Goal: Check status

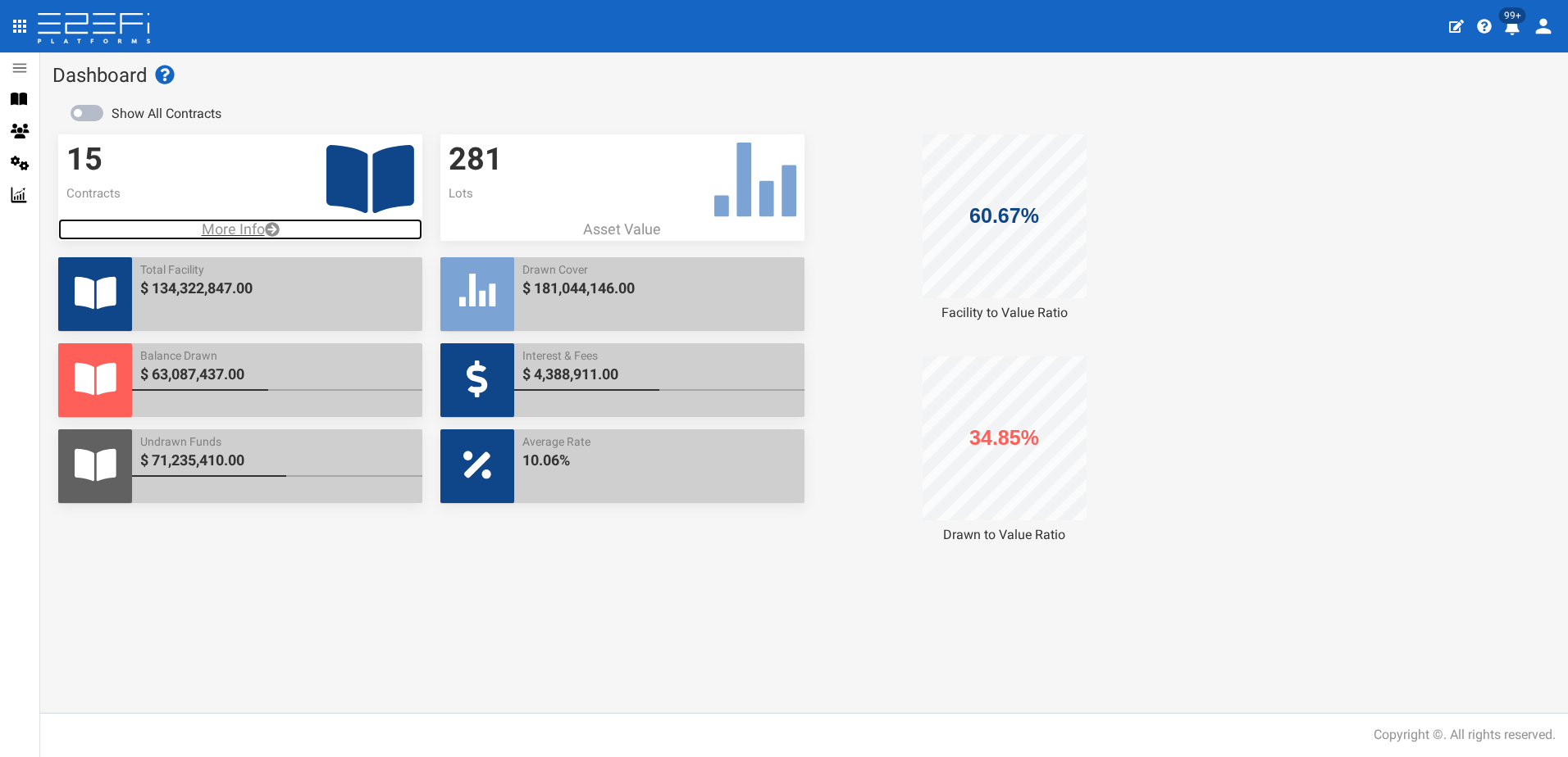
click at [254, 232] on p "More Info" at bounding box center [240, 230] width 364 height 21
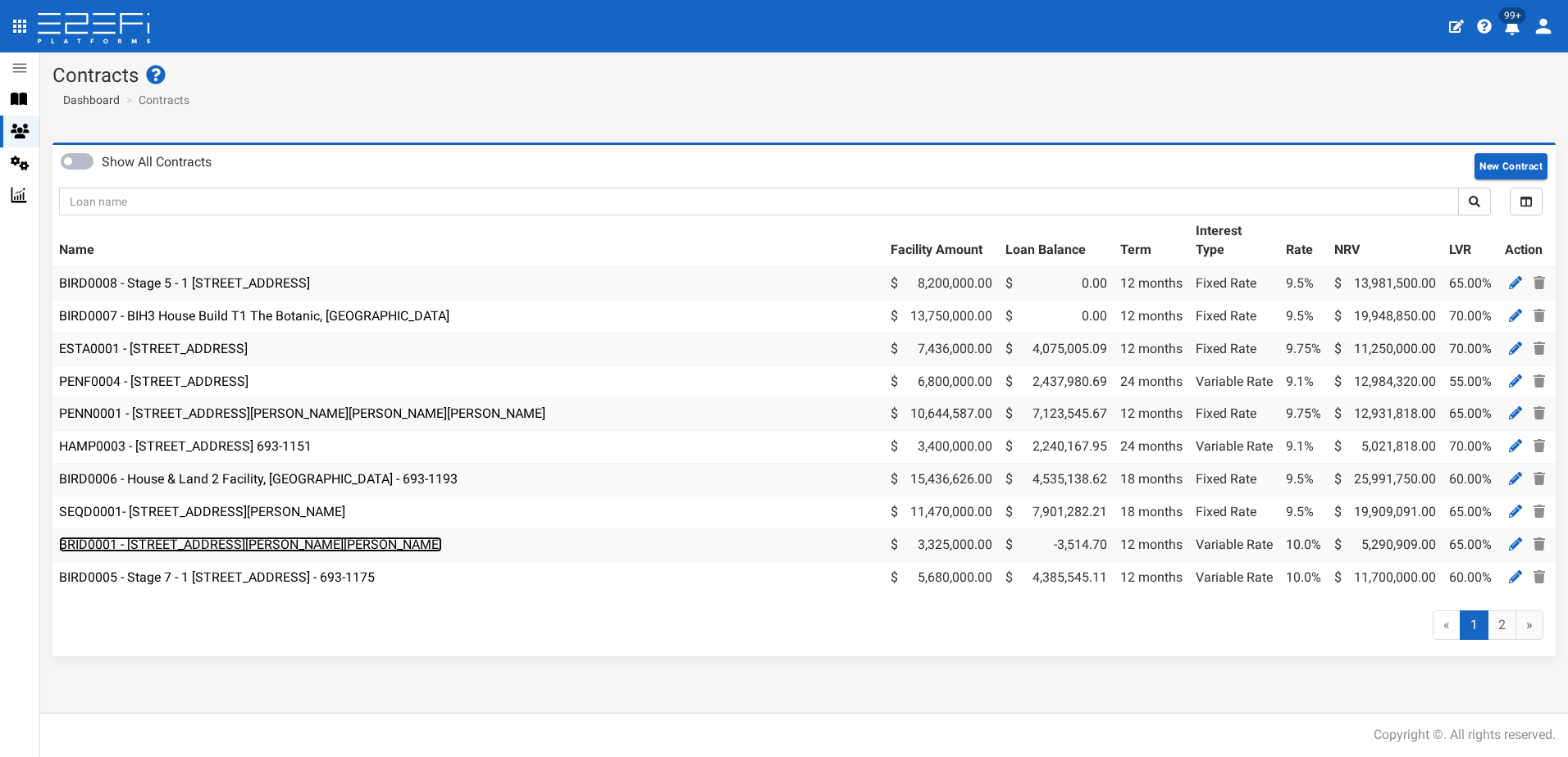
click at [253, 543] on link "BRID0001 - 11 Desertrose Crescent, Bridgeman Downs - 693-1176" at bounding box center [251, 544] width 383 height 16
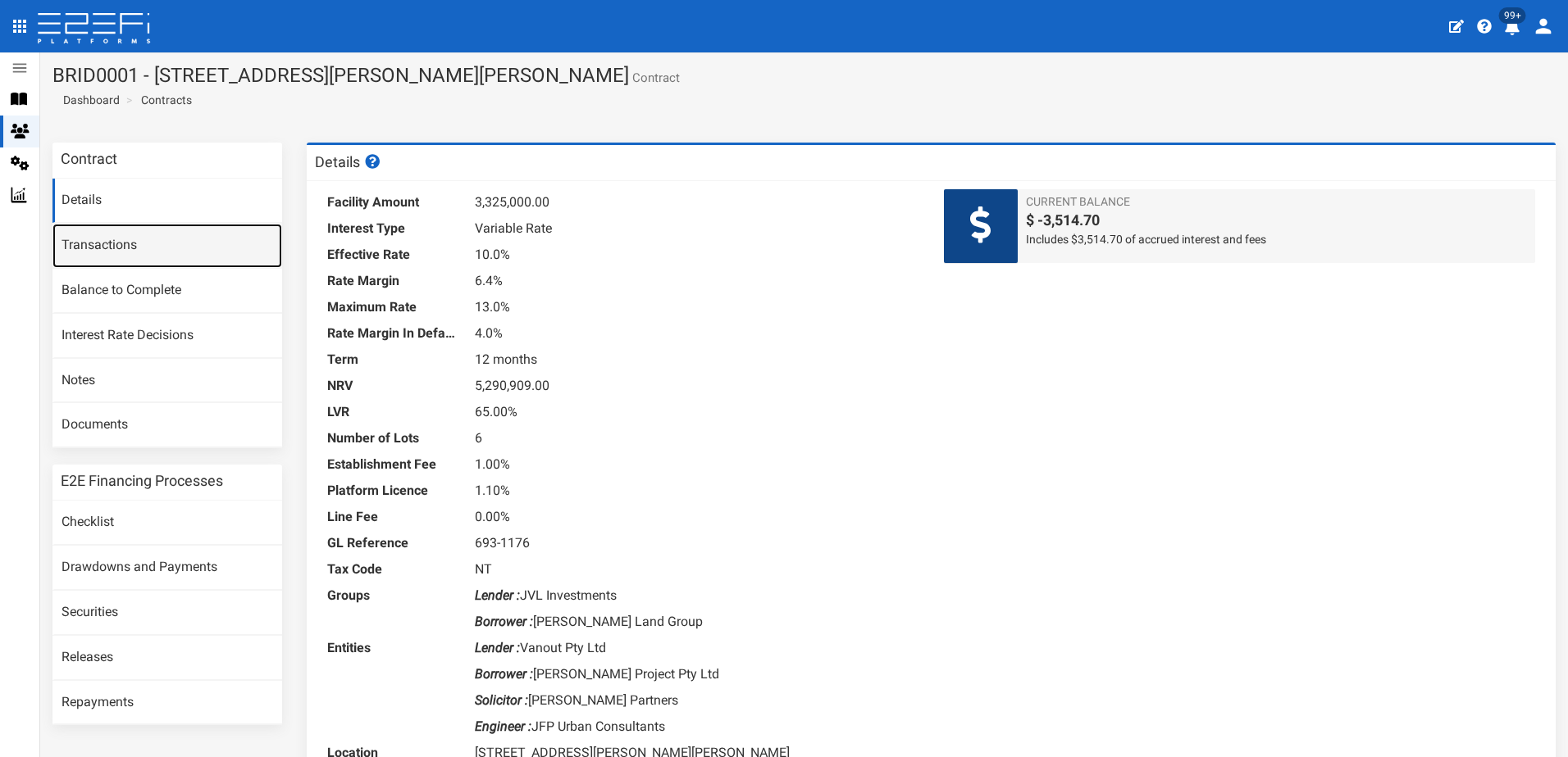
click at [103, 243] on link "Transactions" at bounding box center [168, 246] width 230 height 44
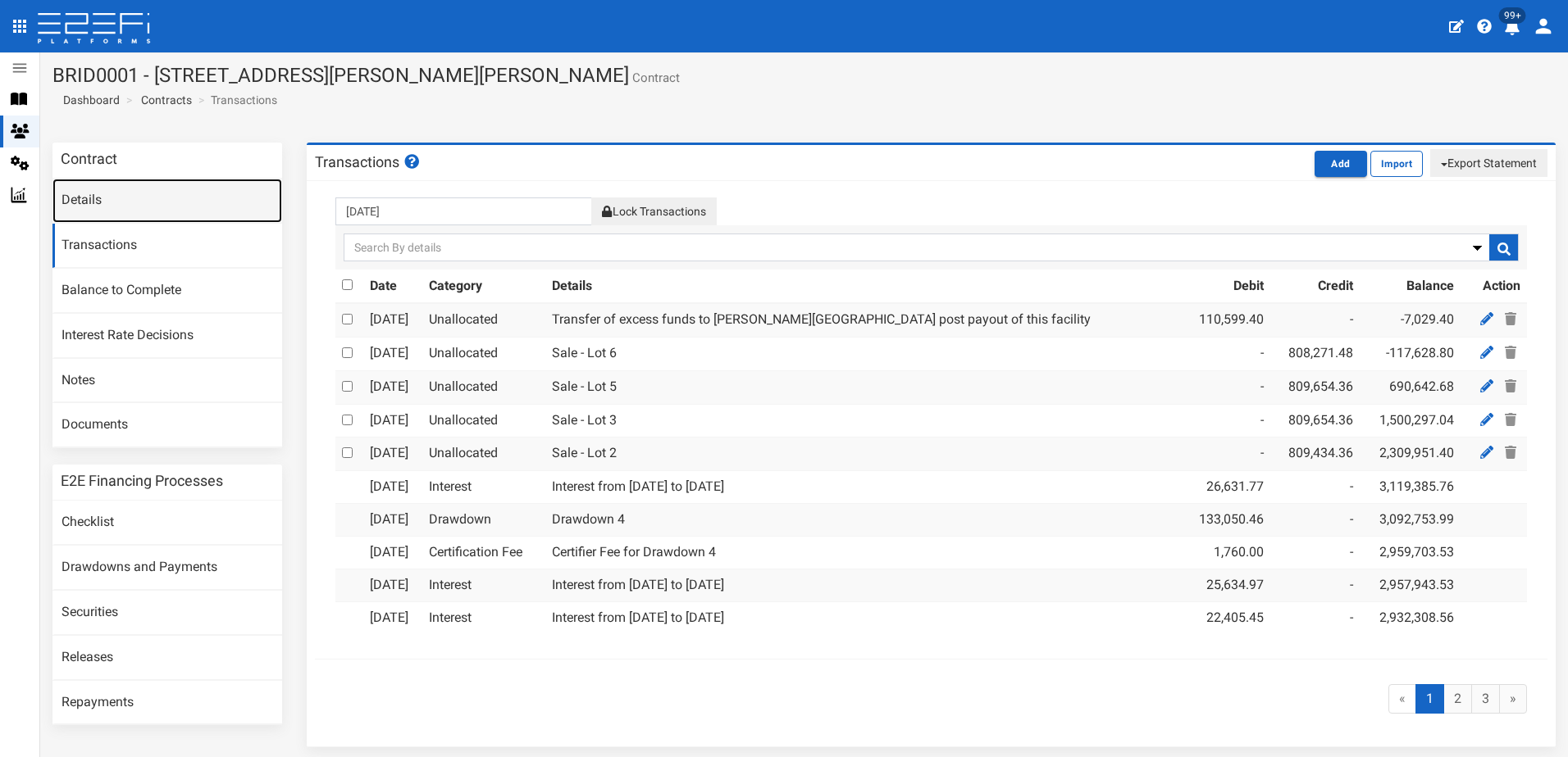
click at [96, 197] on link "Details" at bounding box center [168, 201] width 230 height 44
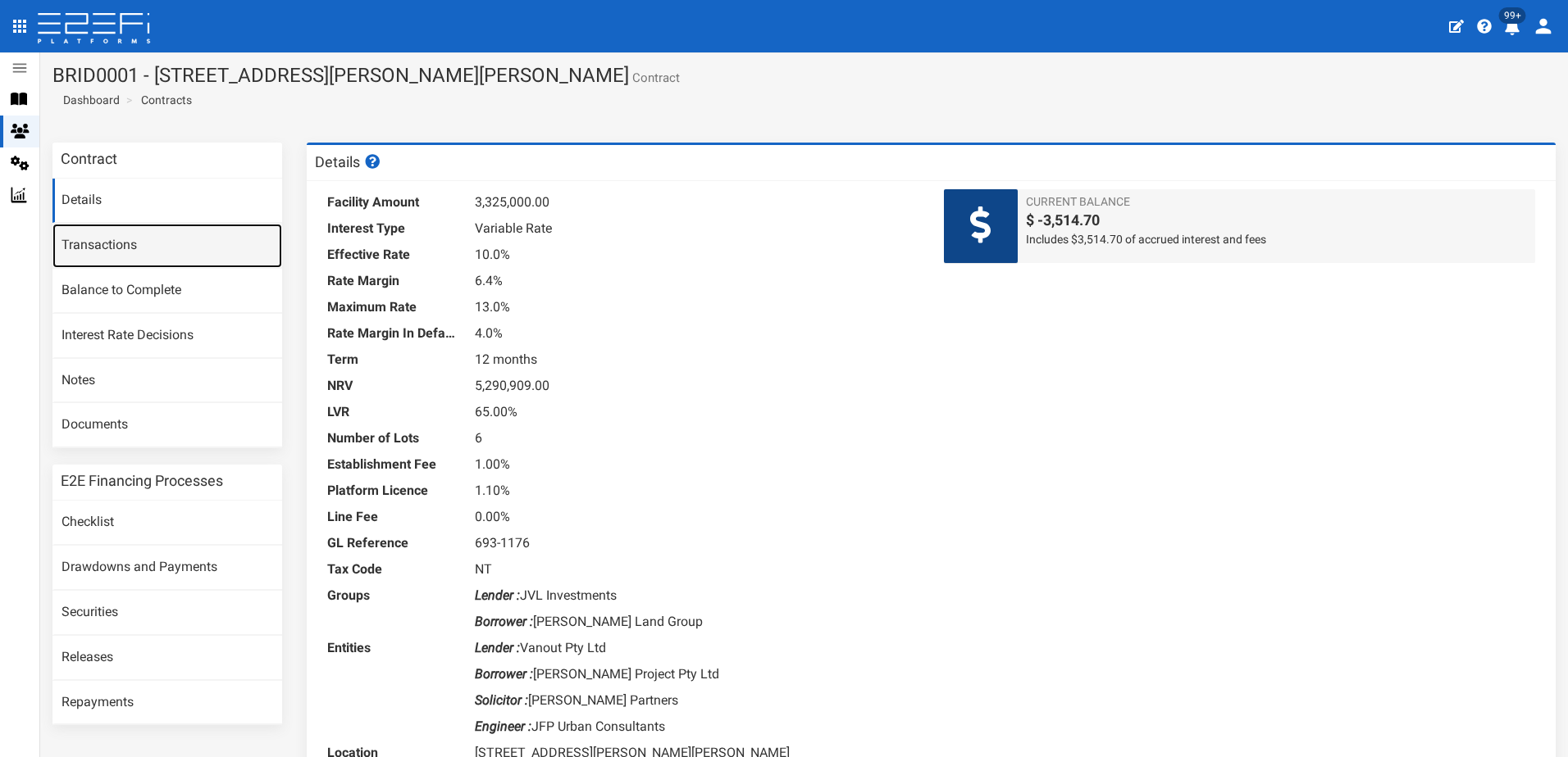
click at [109, 251] on link "Transactions" at bounding box center [168, 246] width 230 height 44
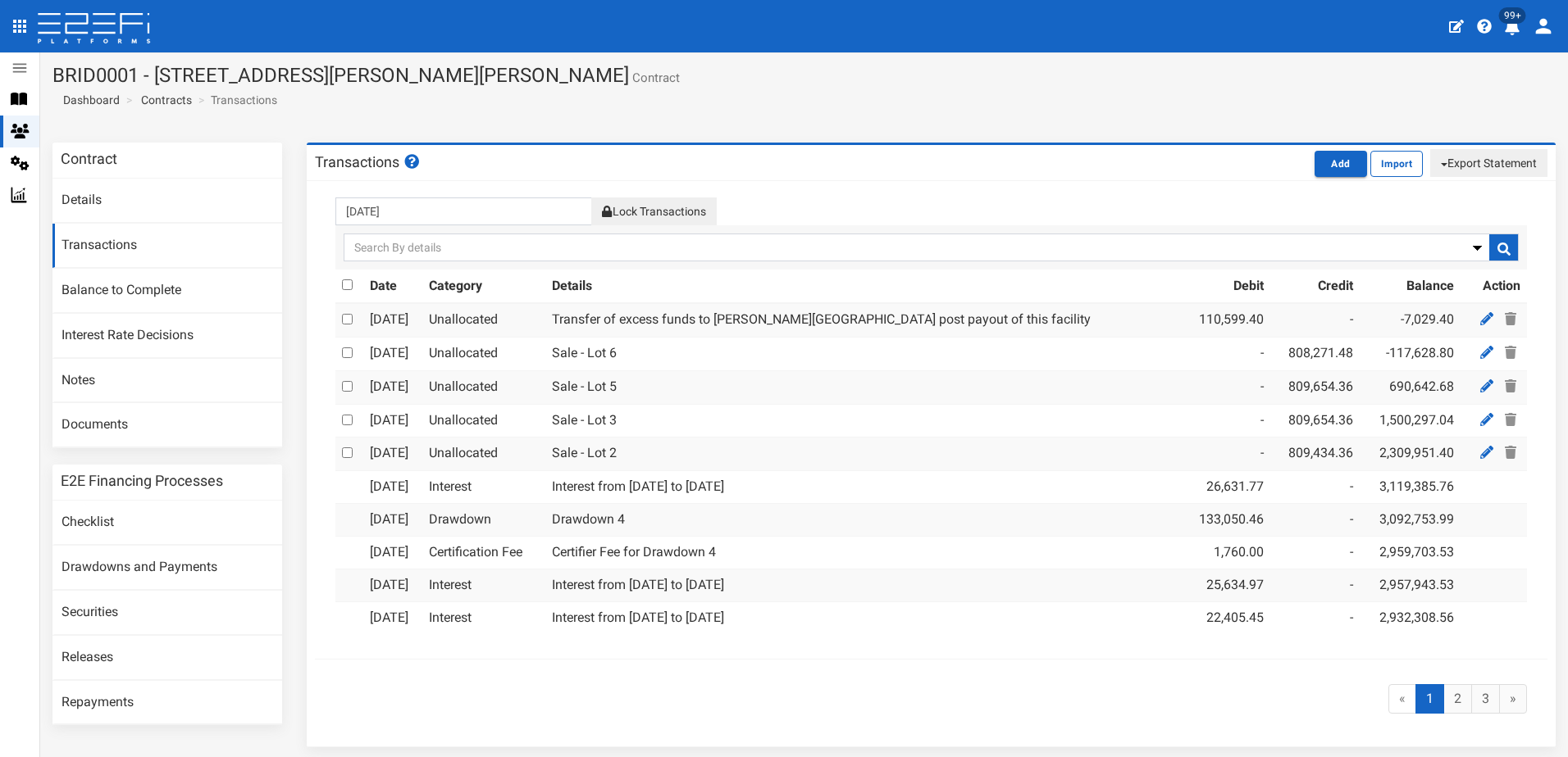
click at [82, 155] on h3 "Contract" at bounding box center [89, 159] width 56 height 15
click at [78, 195] on link "Details" at bounding box center [168, 201] width 230 height 44
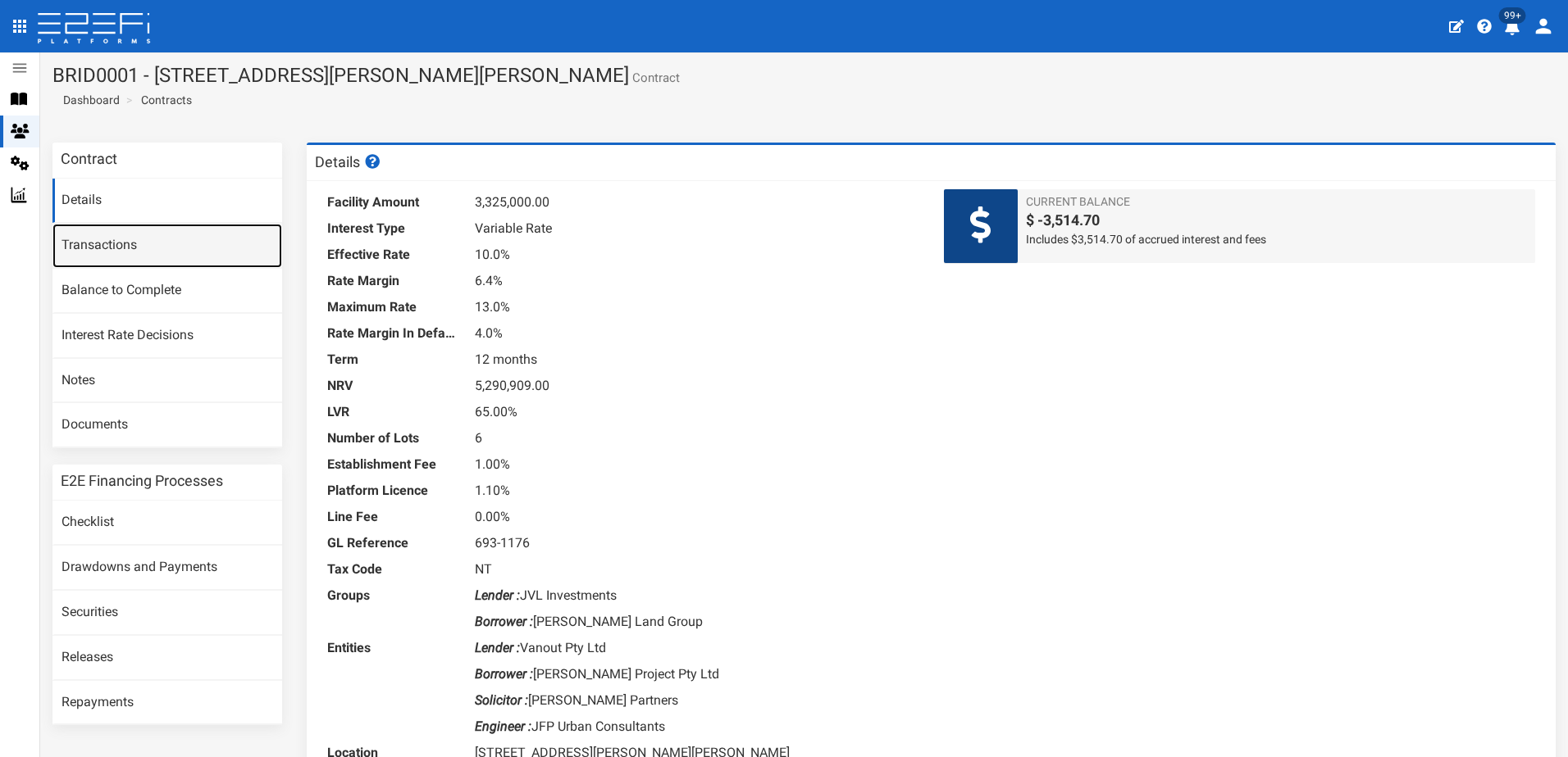
click at [90, 243] on link "Transactions" at bounding box center [168, 246] width 230 height 44
